Goal: Task Accomplishment & Management: Use online tool/utility

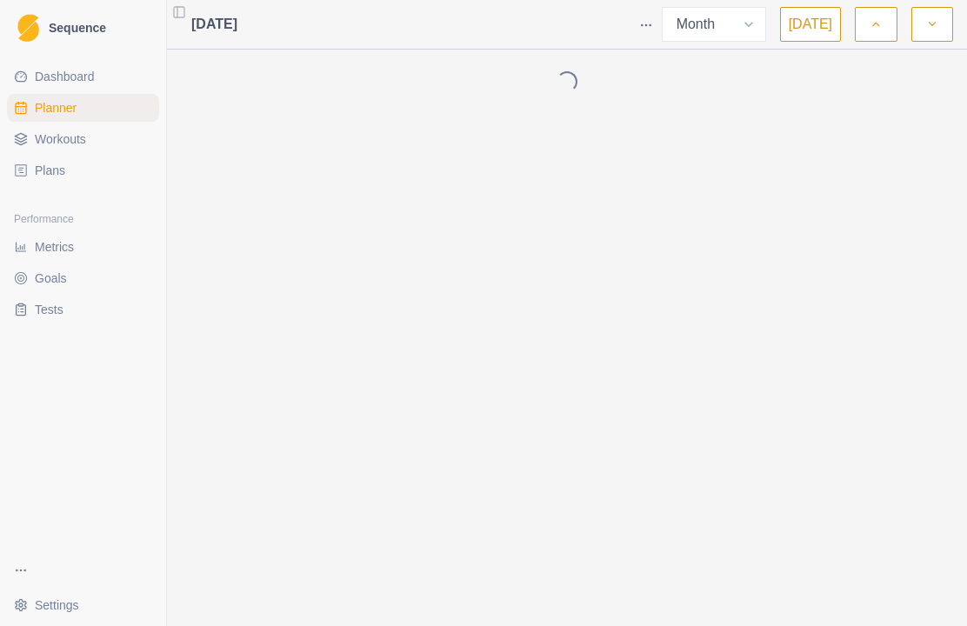
select select "month"
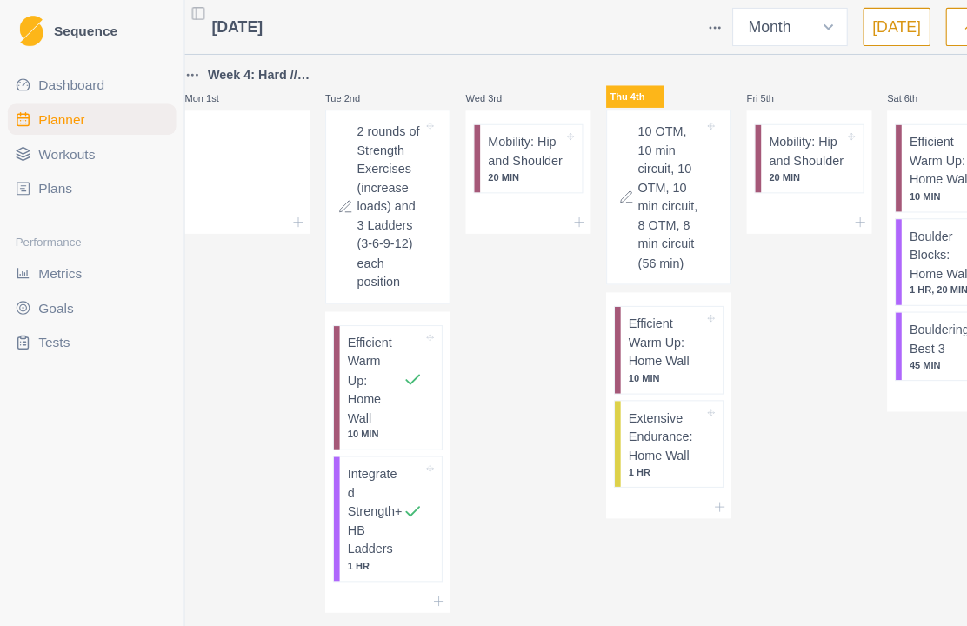
click at [731, 420] on div "Fri 5th Mobility: Hip and Shoulder 20 MIN" at bounding box center [731, 320] width 113 height 526
click at [730, 350] on div "Remove from schedule" at bounding box center [714, 344] width 139 height 28
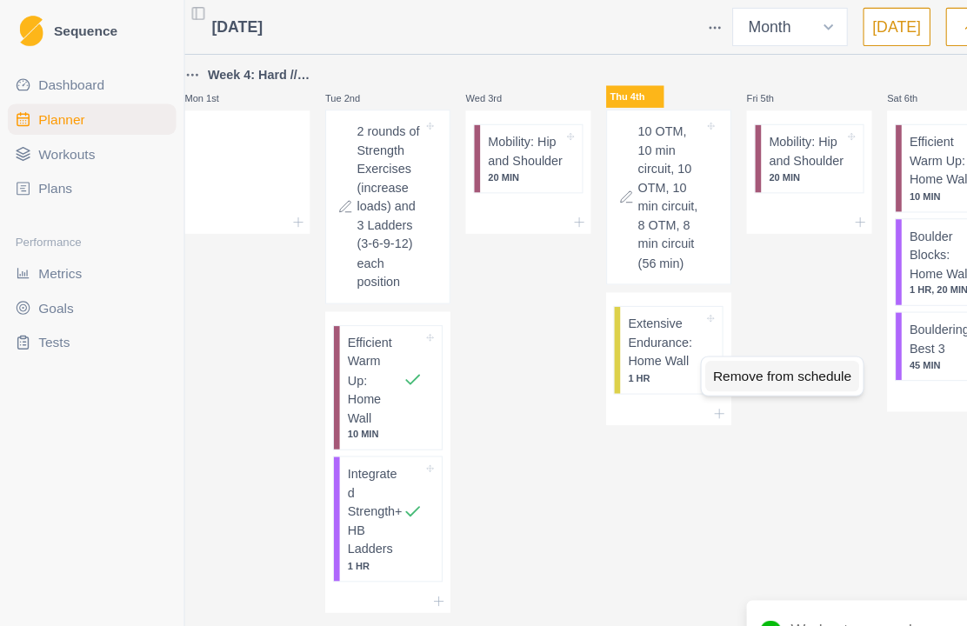
click at [704, 339] on div "Remove from schedule" at bounding box center [706, 340] width 139 height 28
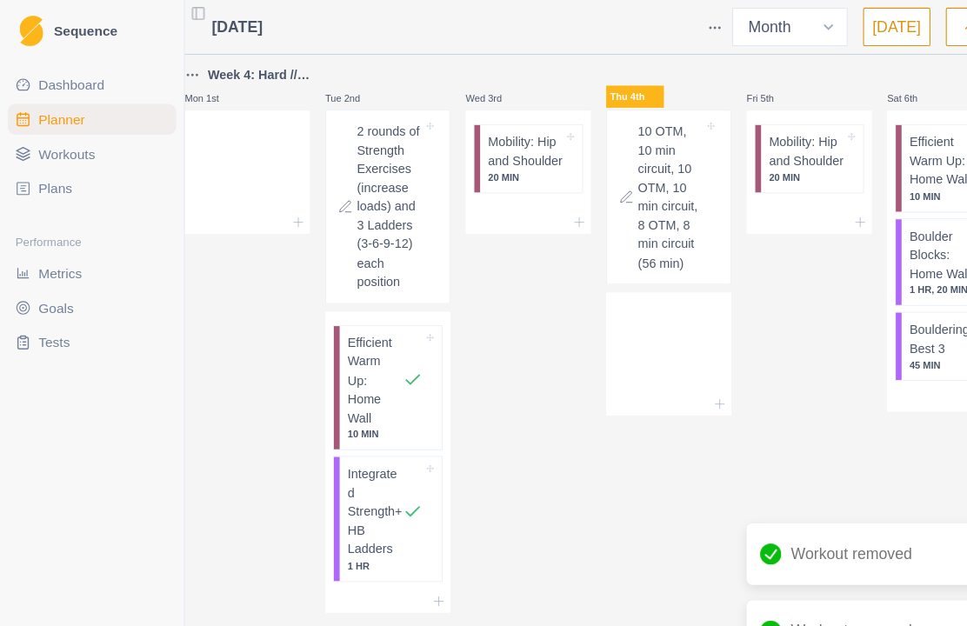
click at [657, 361] on icon at bounding box center [651, 365] width 14 height 14
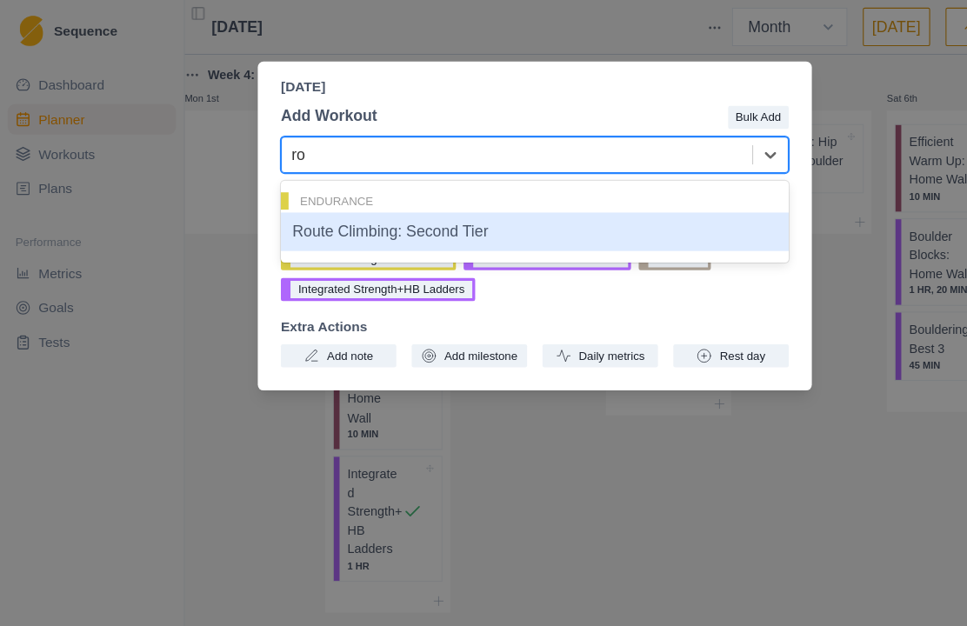
type input "rou"
click at [580, 217] on div "Route Climbing: Second Tier" at bounding box center [483, 209] width 459 height 35
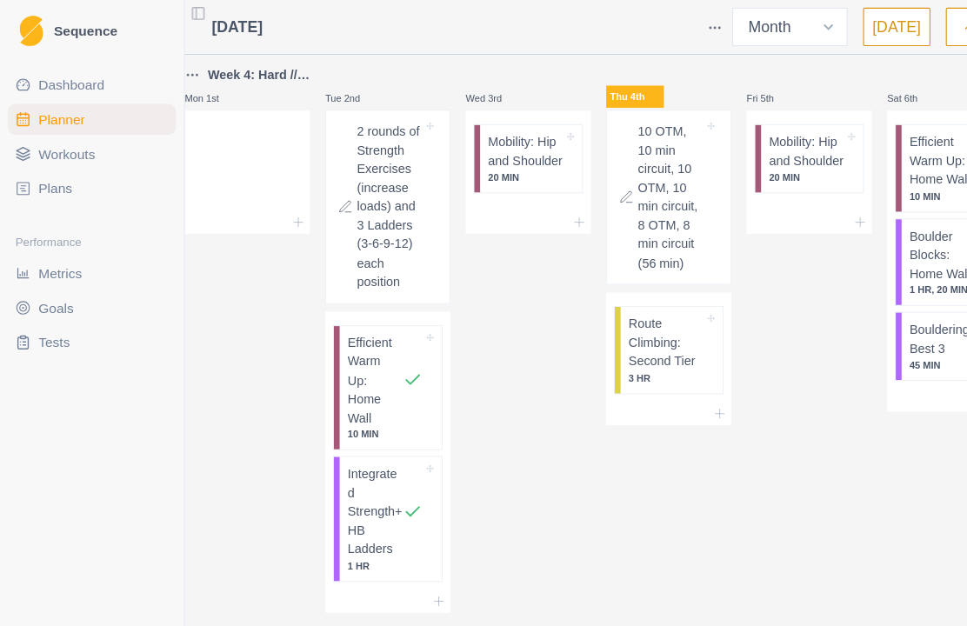
click at [629, 315] on p "Route Climbing: Second Tier" at bounding box center [602, 309] width 68 height 51
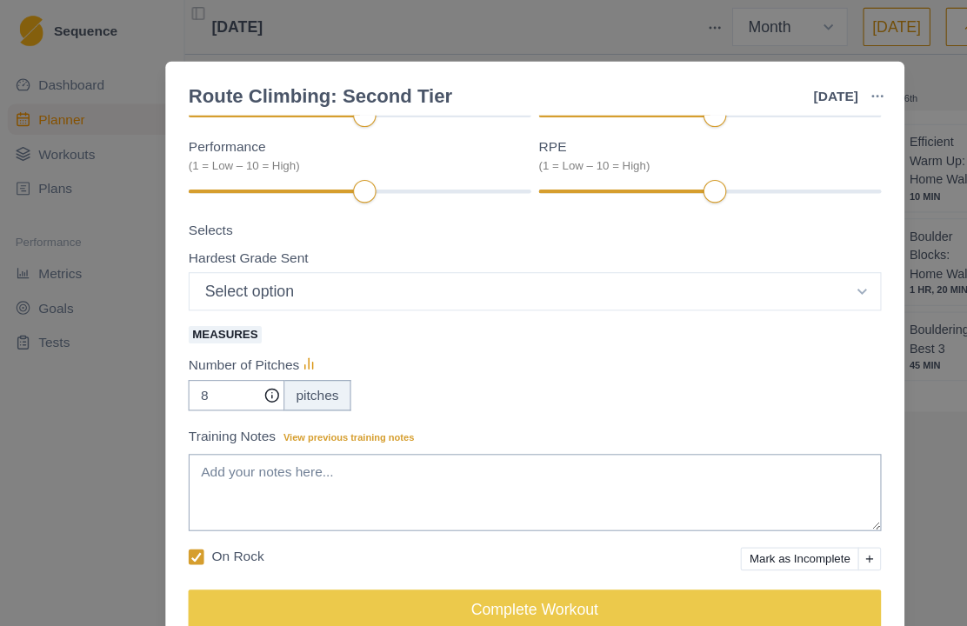
scroll to position [219, 0]
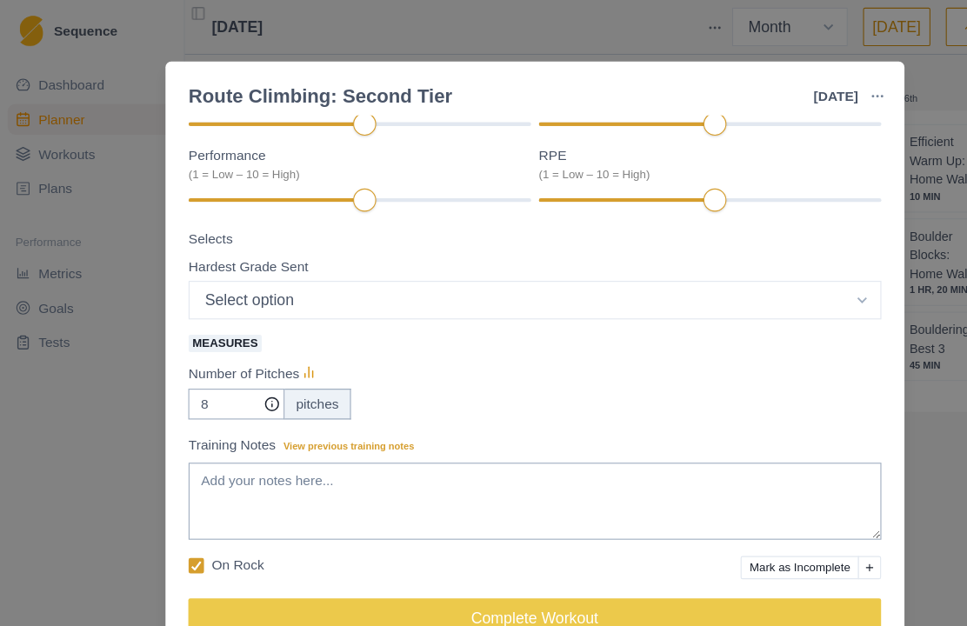
click at [721, 280] on select "Select option 5.4 5.5 5.6 5.7 5.8 5.9 5.10a 5.10b 5.10c 5.10d 5.11a 5.11b 5.11c…" at bounding box center [483, 271] width 626 height 35
select select "14"
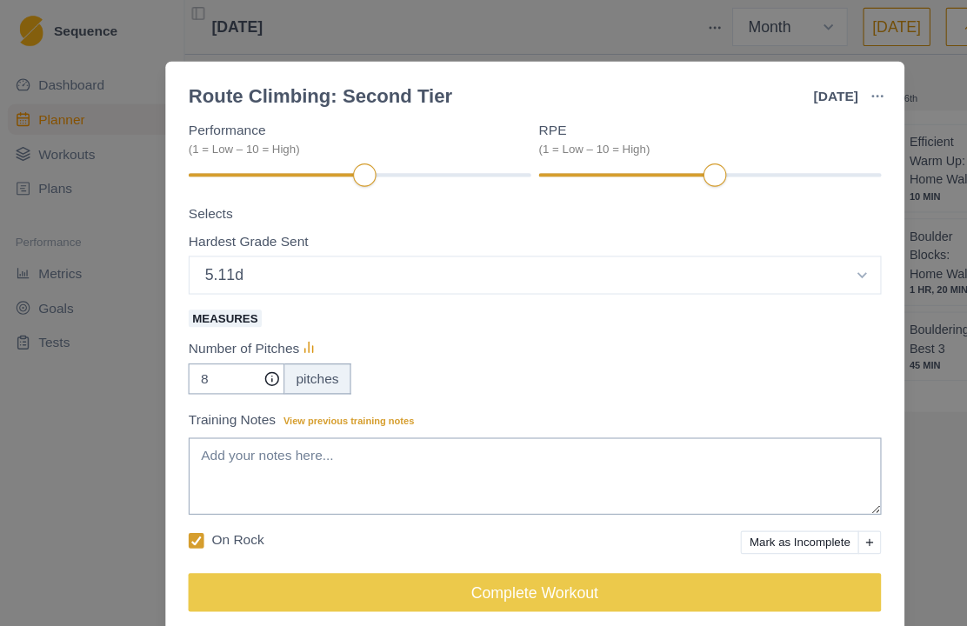
scroll to position [243, 0]
click at [180, 488] on icon at bounding box center [177, 488] width 10 height 9
click at [170, 488] on input "On Rock" at bounding box center [170, 488] width 1 height 1
click at [217, 344] on input "8" at bounding box center [213, 343] width 87 height 28
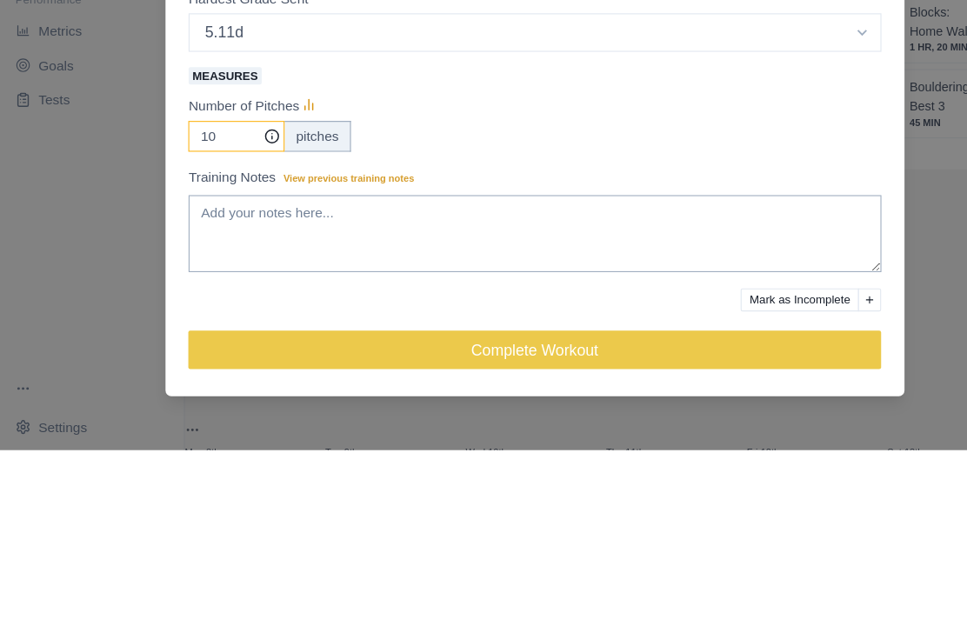
type input "10"
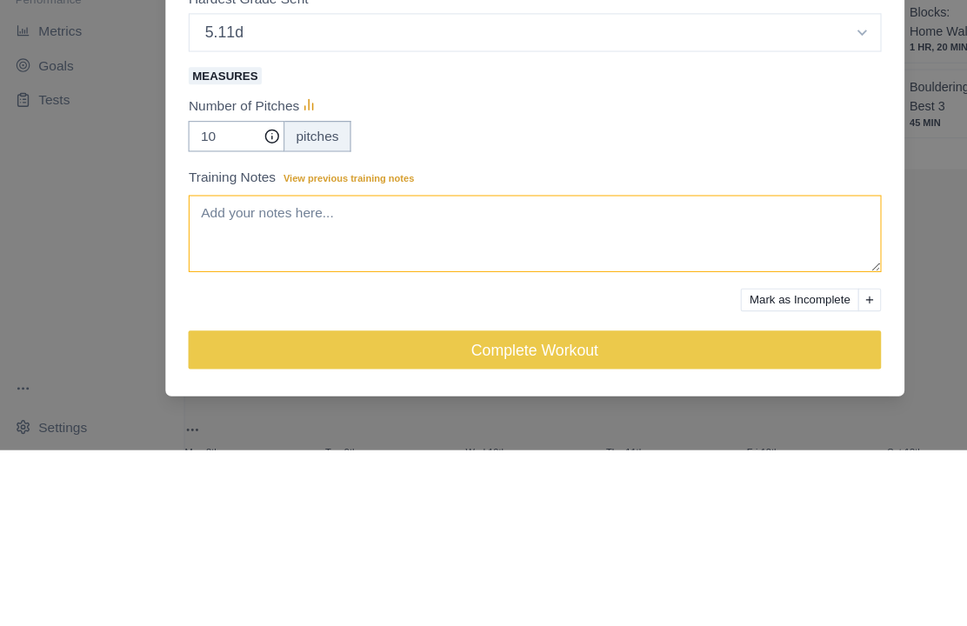
click at [514, 396] on textarea "Training Notes View previous training notes" at bounding box center [483, 431] width 626 height 70
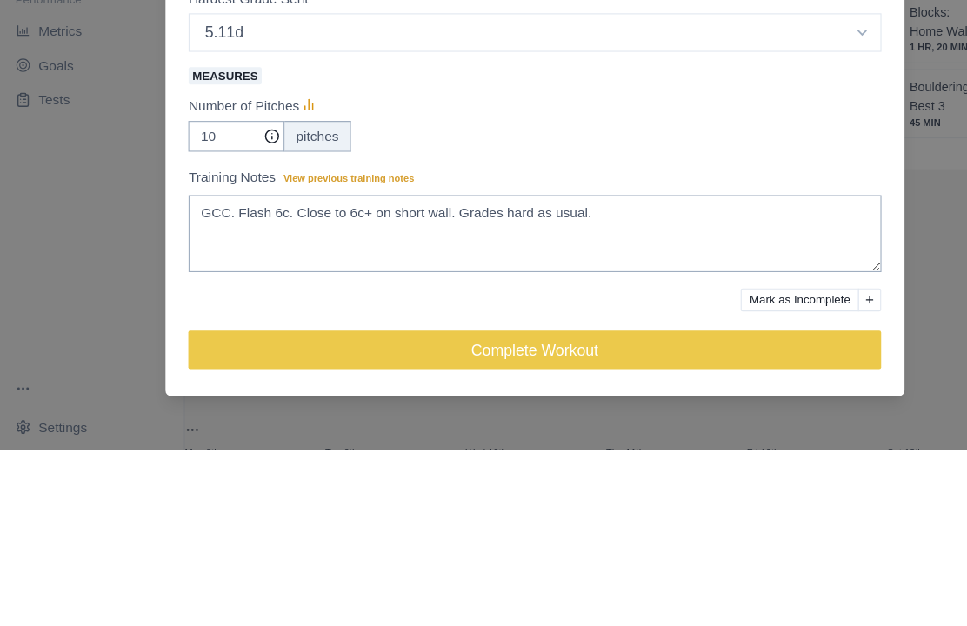
scroll to position [60, 0]
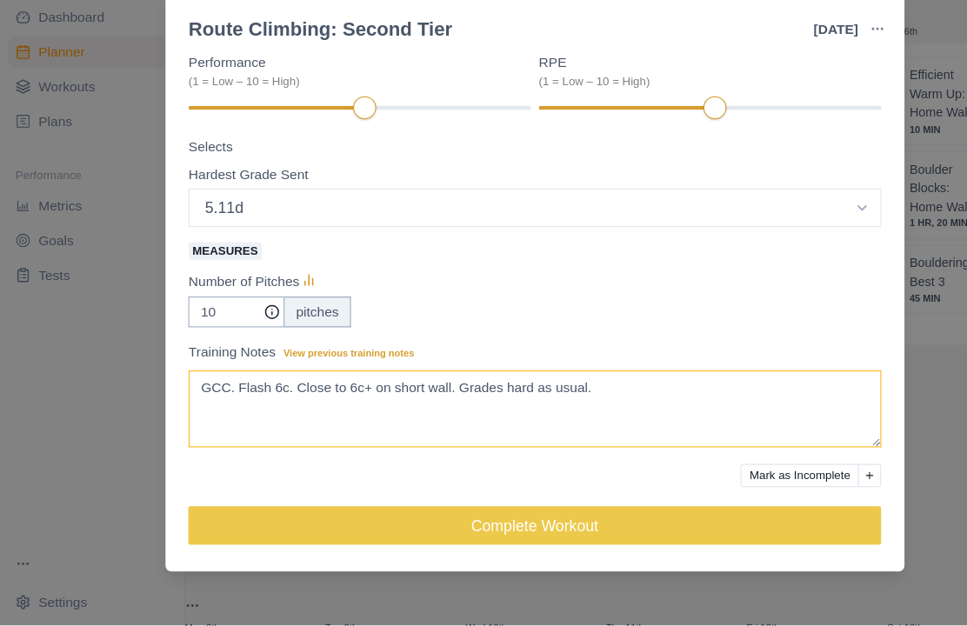
type textarea "GCC. Flash 6c. Close to 6c+ on short wall. Grades hard as usual."
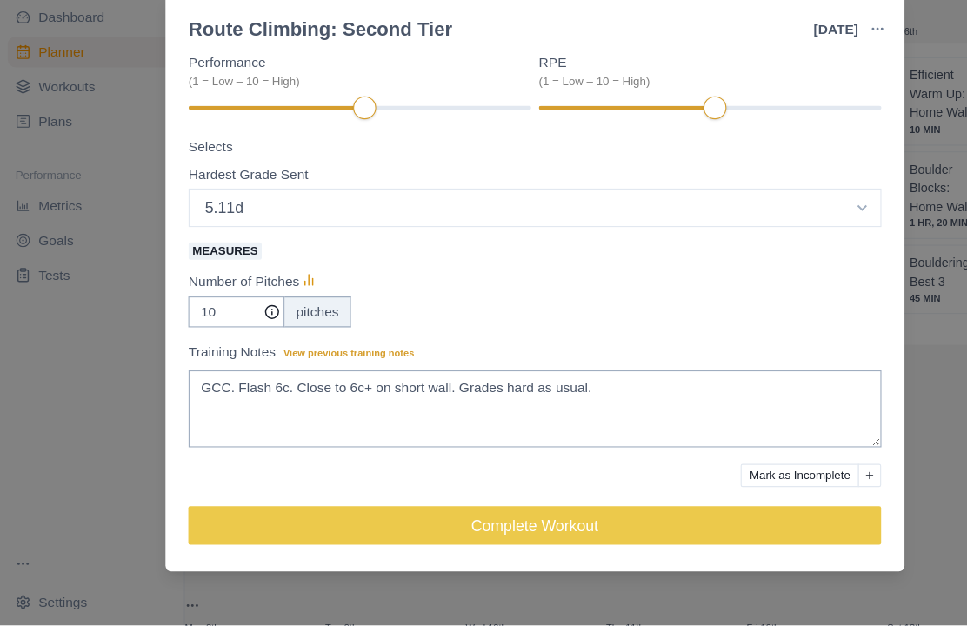
click at [631, 518] on button "Complete Workout" at bounding box center [483, 535] width 626 height 35
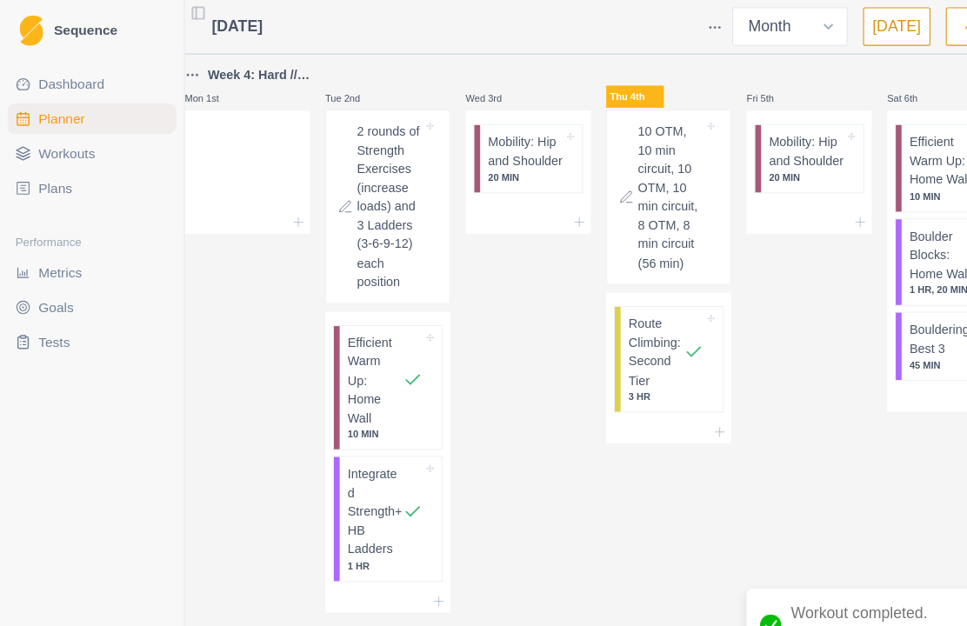
scroll to position [0, 0]
click at [505, 140] on p "Mobility: Hip and Shoulder" at bounding box center [475, 137] width 68 height 34
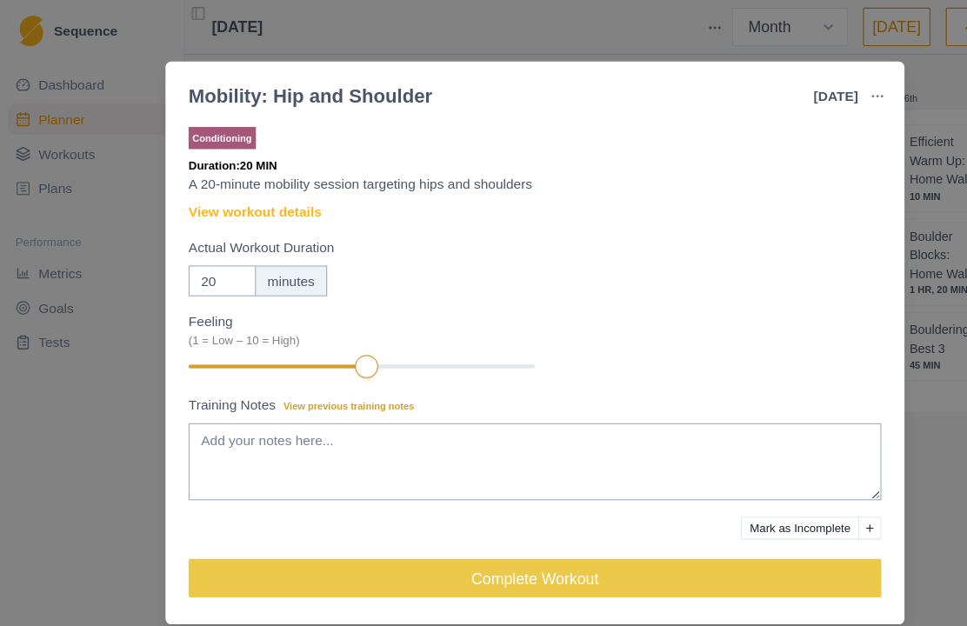
click at [490, 521] on button "Complete Workout" at bounding box center [483, 522] width 626 height 35
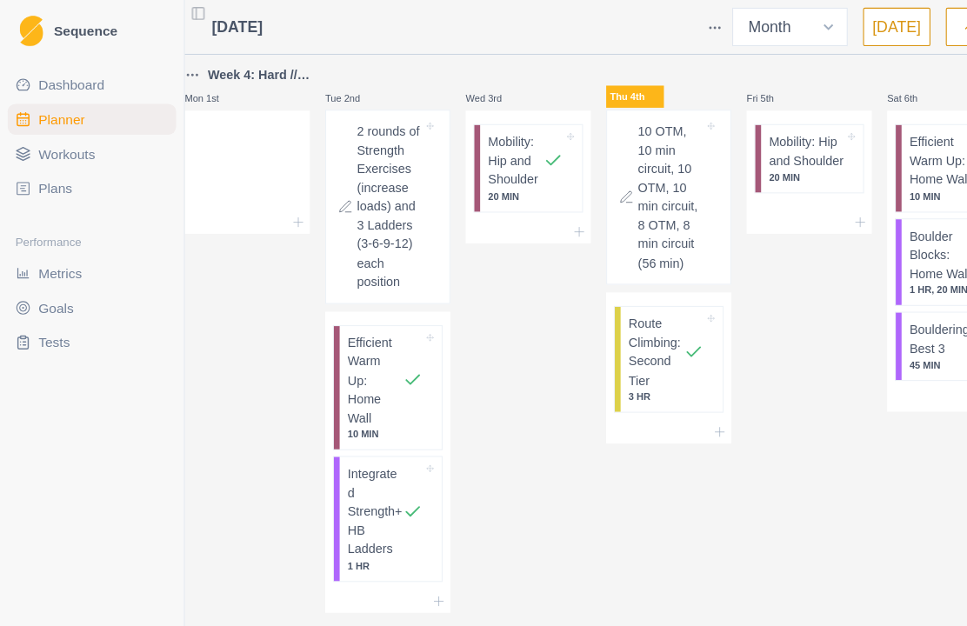
click at [51, 173] on span "Plans" at bounding box center [50, 170] width 30 height 17
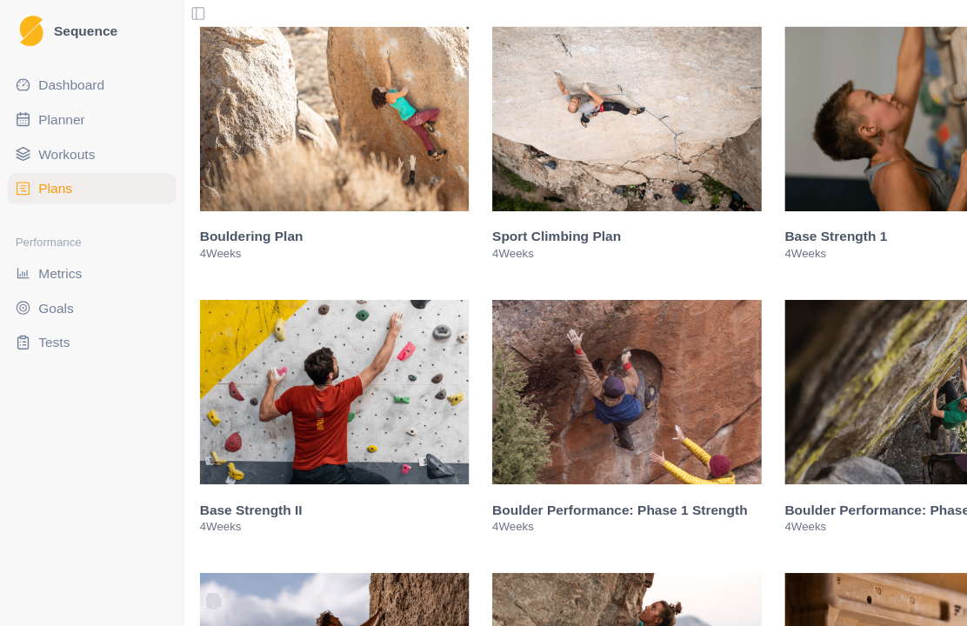
scroll to position [381, 0]
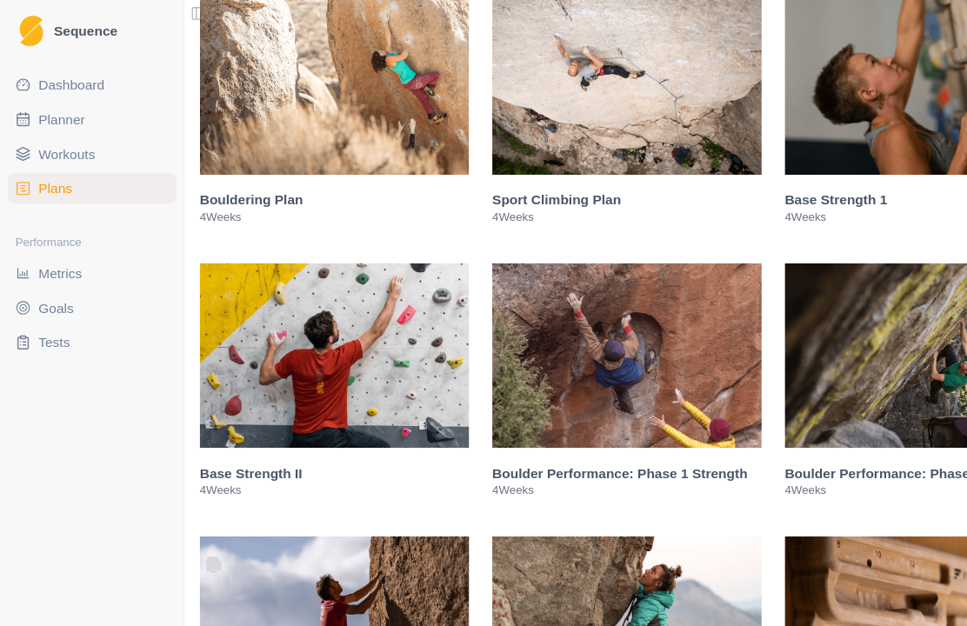
click at [552, 115] on img at bounding box center [567, 74] width 244 height 167
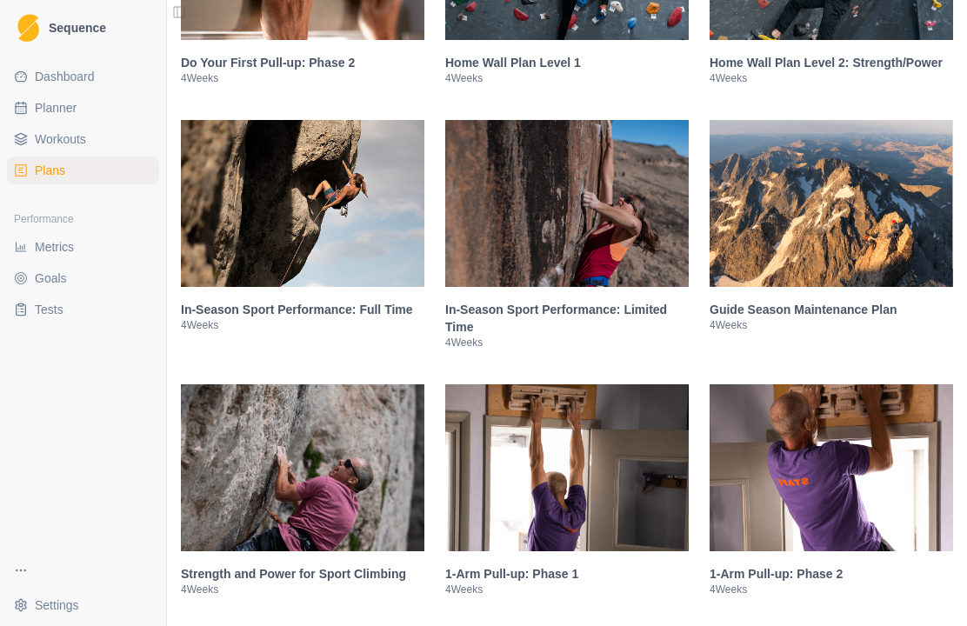
scroll to position [3958, 0]
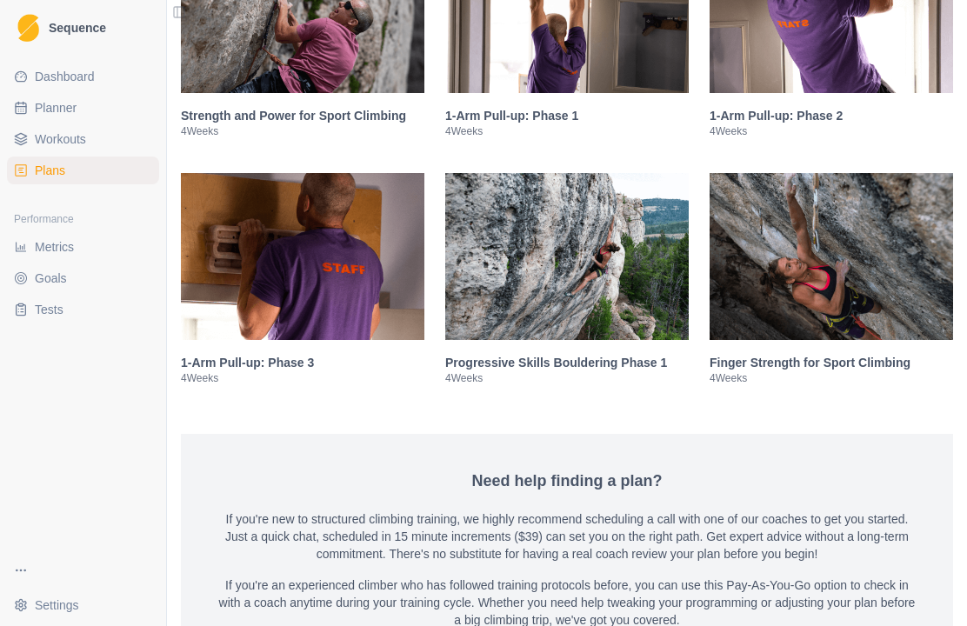
click at [860, 340] on img at bounding box center [832, 256] width 244 height 167
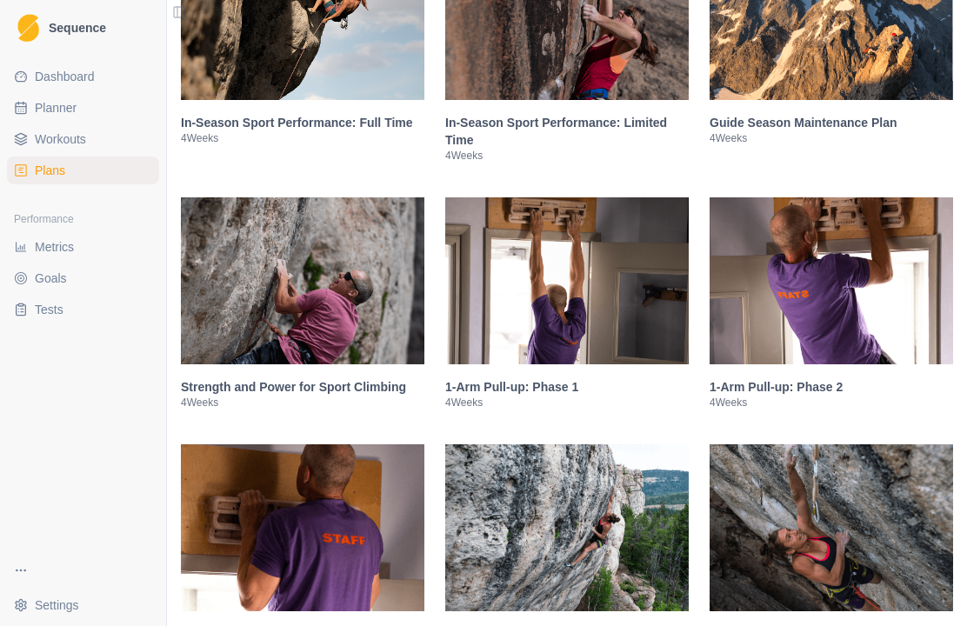
scroll to position [2433, 0]
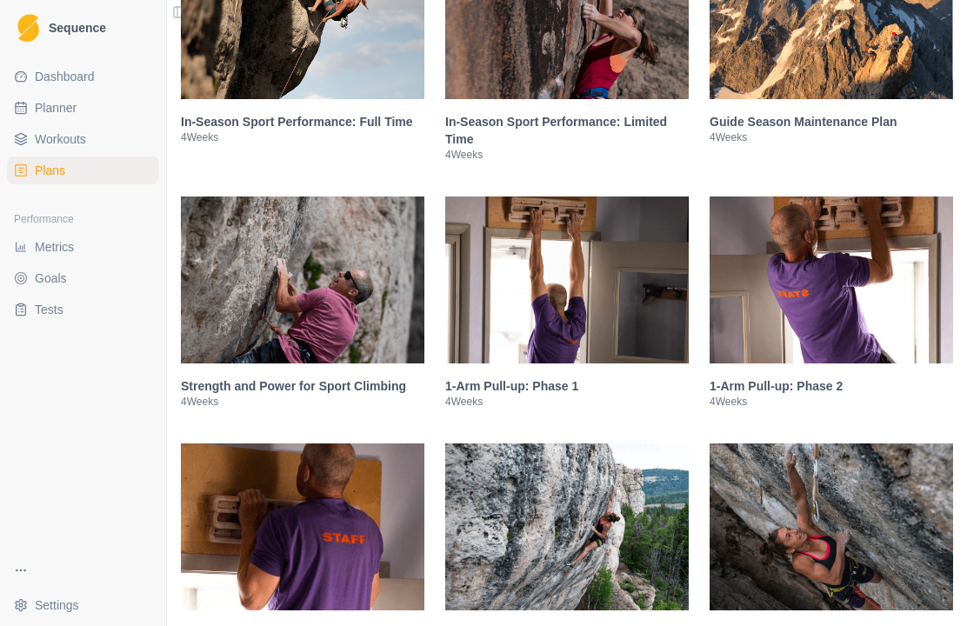
click at [337, 310] on img at bounding box center [303, 280] width 244 height 167
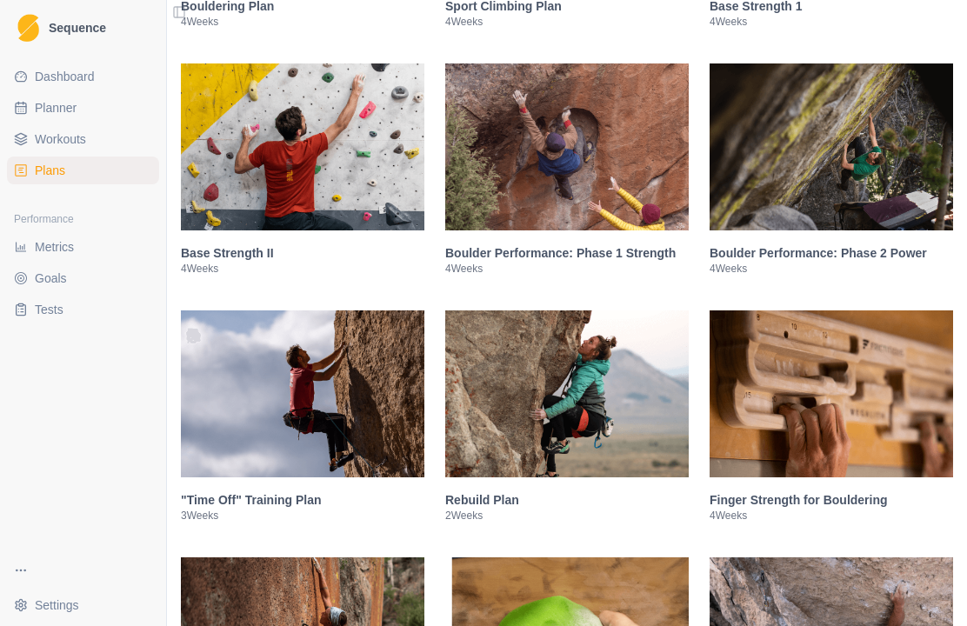
scroll to position [556, 0]
click at [359, 426] on img at bounding box center [303, 393] width 244 height 167
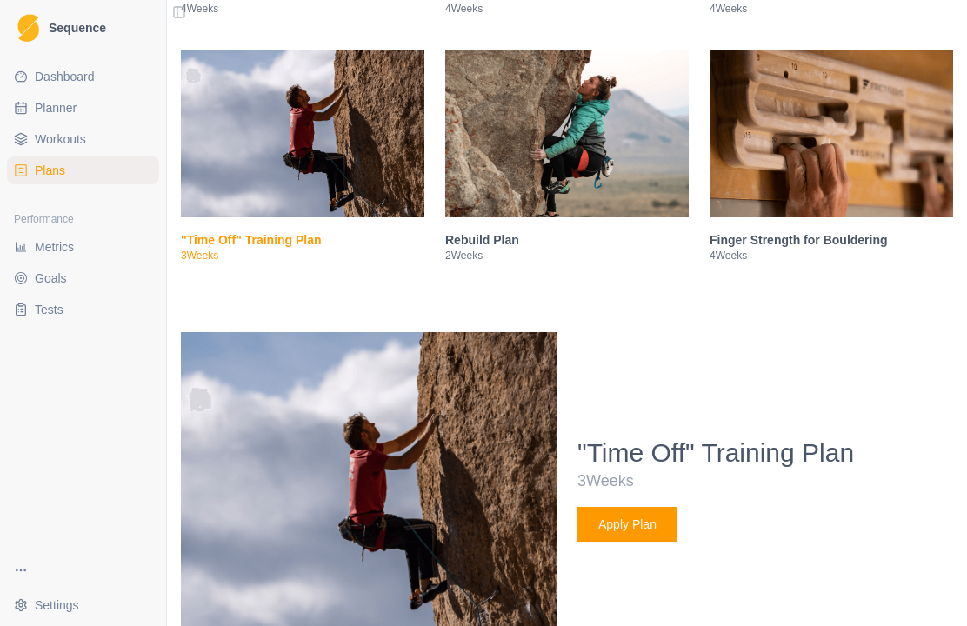
scroll to position [1134, 0]
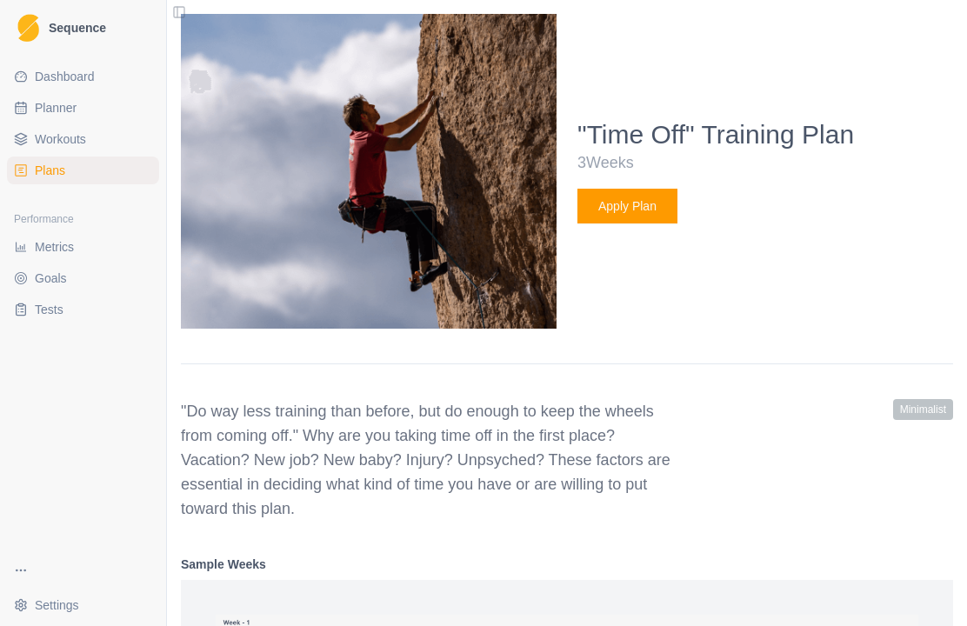
click at [890, 224] on div "Apply Plan" at bounding box center [765, 206] width 376 height 35
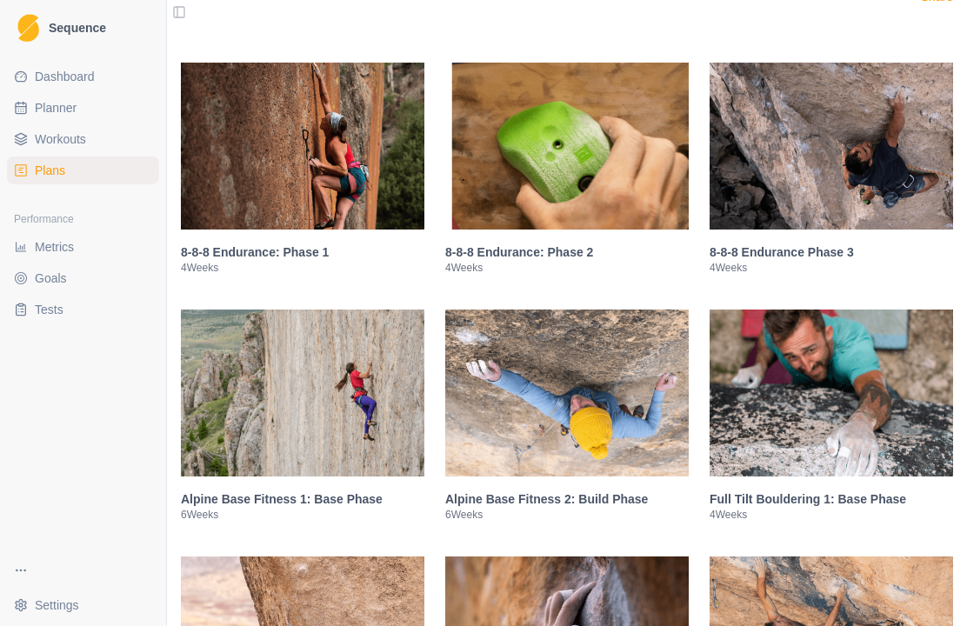
scroll to position [2691, 0]
click at [857, 228] on img at bounding box center [832, 146] width 244 height 167
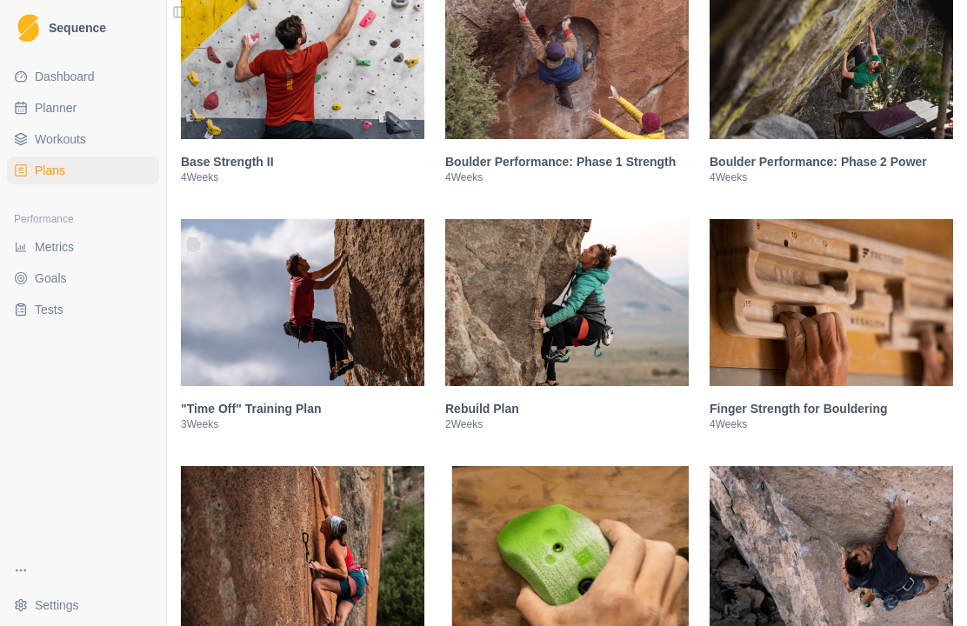
scroll to position [647, 0]
